Goal: Register for event/course

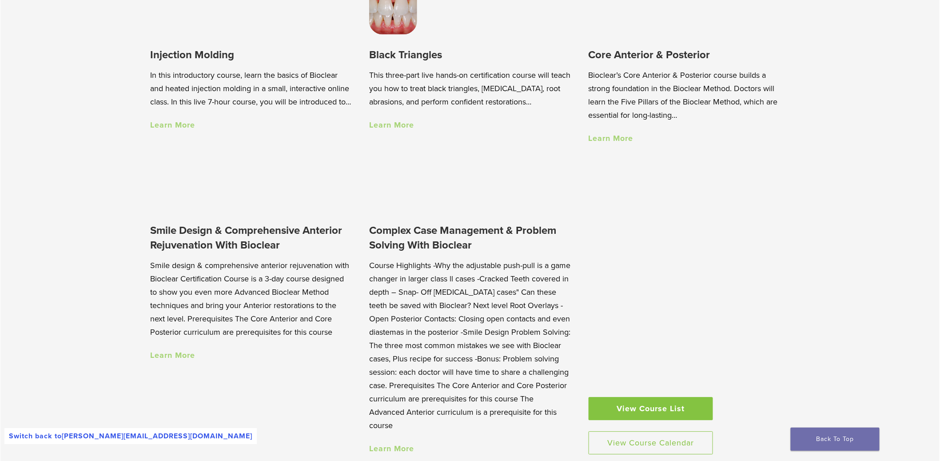
scroll to position [797, 0]
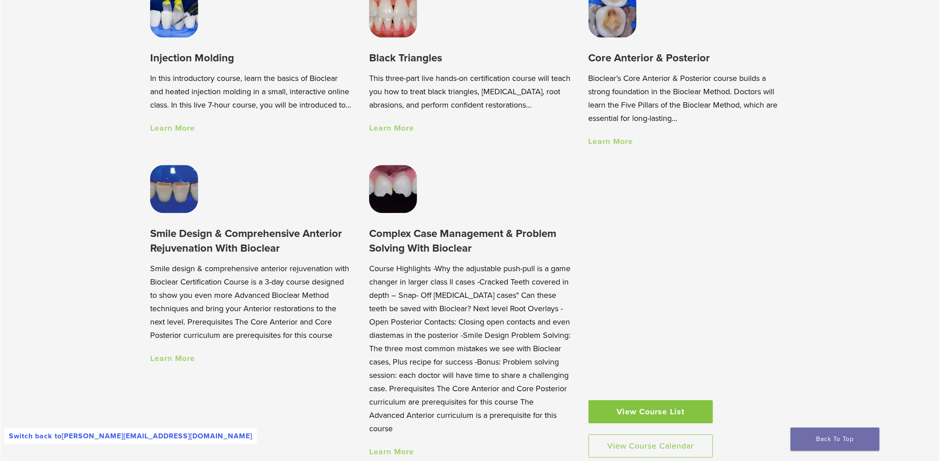
click at [620, 414] on link "View Course List" at bounding box center [650, 411] width 124 height 23
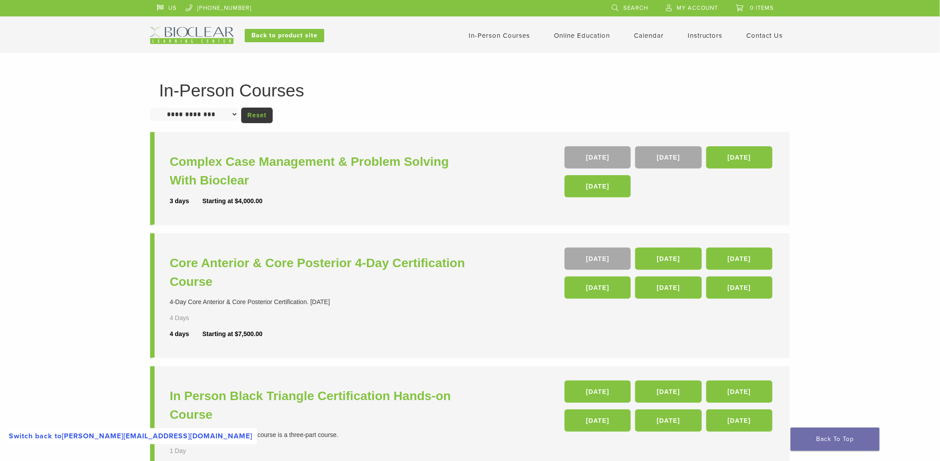
click at [209, 36] on img at bounding box center [191, 35] width 83 height 17
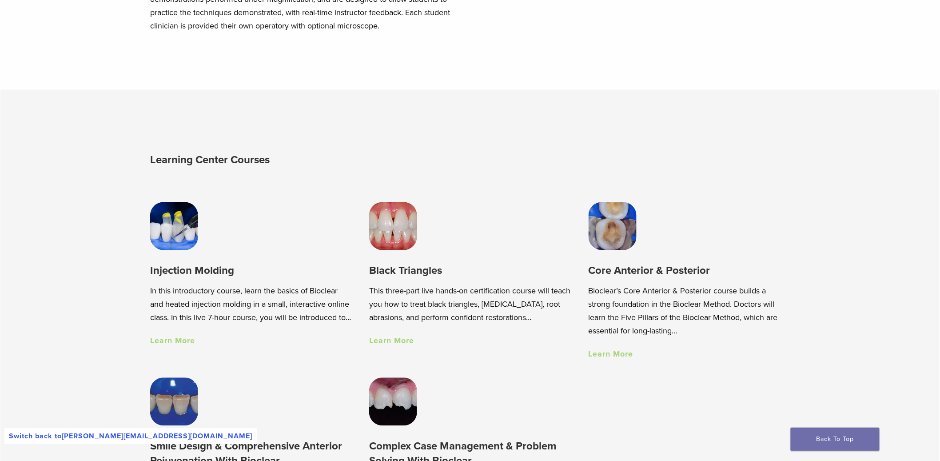
scroll to position [661, 0]
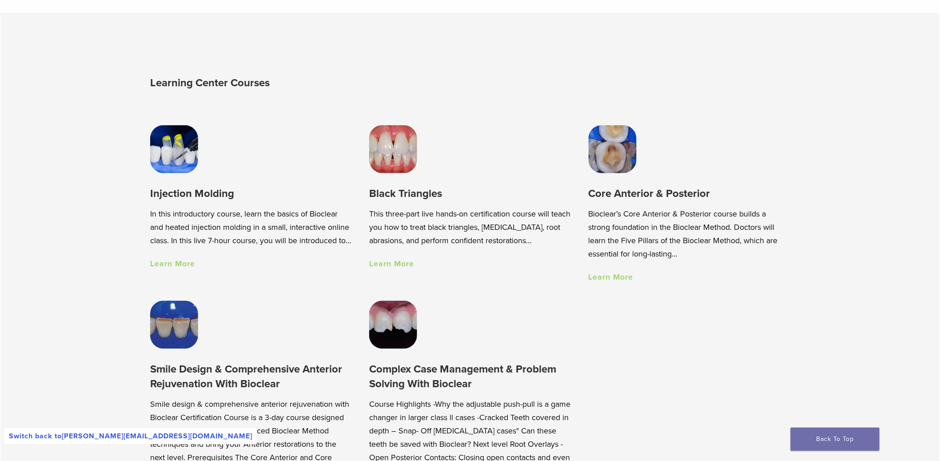
click at [196, 199] on h3 "Injection Molding" at bounding box center [250, 194] width 201 height 15
click at [165, 269] on link "Learn More" at bounding box center [172, 264] width 45 height 10
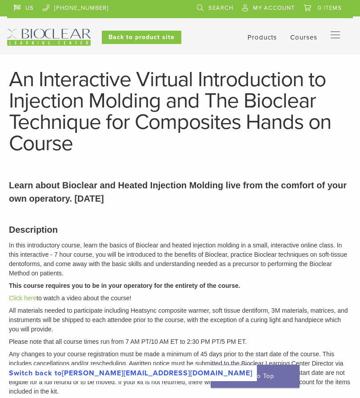
scroll to position [670, 0]
